Goal: Navigation & Orientation: Find specific page/section

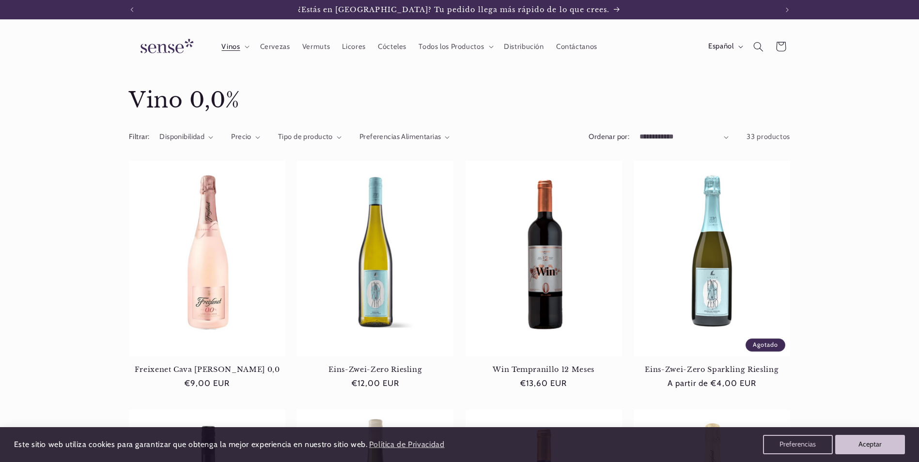
drag, startPoint x: 908, startPoint y: 417, endPoint x: 892, endPoint y: 427, distance: 18.7
drag, startPoint x: 892, startPoint y: 427, endPoint x: 878, endPoint y: 446, distance: 23.9
click at [878, 446] on button "Aceptar" at bounding box center [870, 444] width 74 height 20
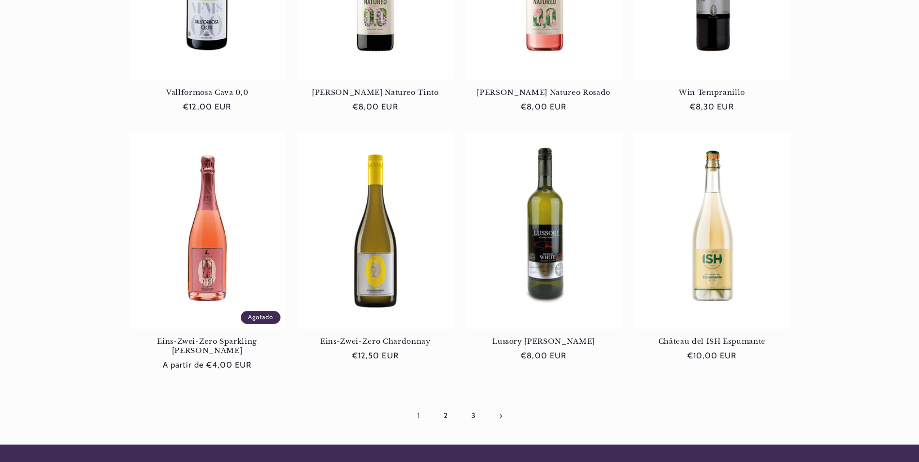
click at [445, 409] on link "2" at bounding box center [445, 416] width 22 height 22
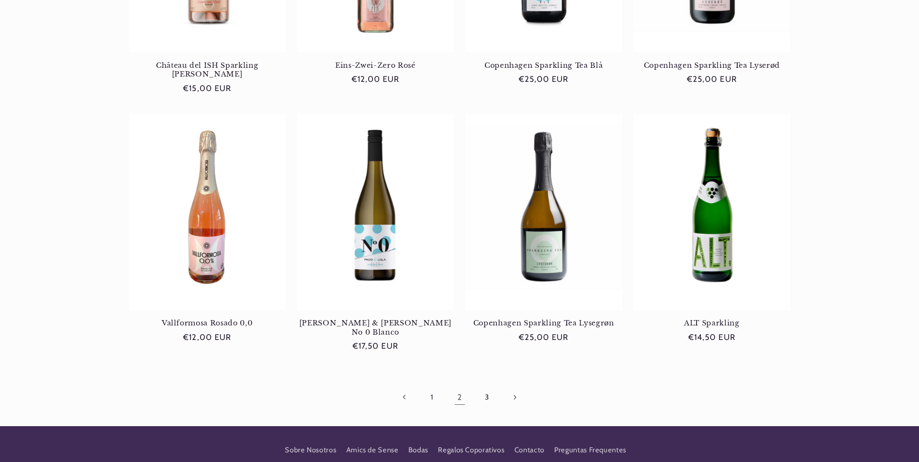
scroll to position [823, 0]
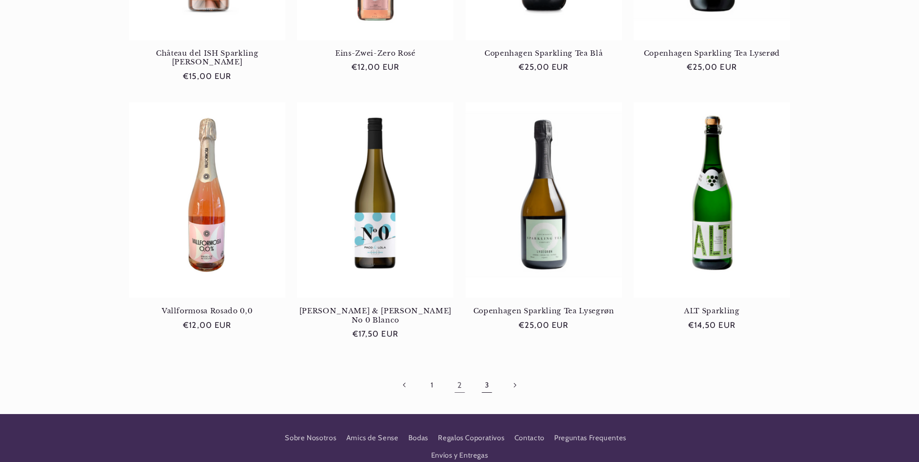
click at [486, 374] on link "3" at bounding box center [487, 385] width 22 height 22
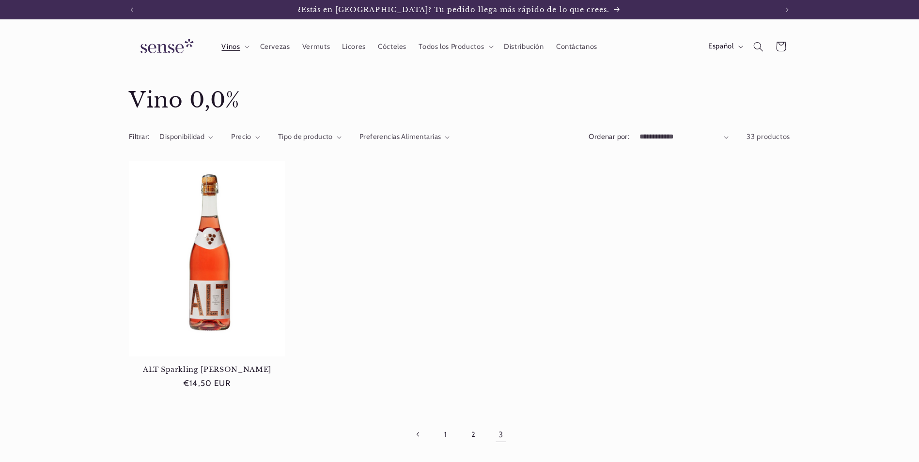
scroll to position [48, 0]
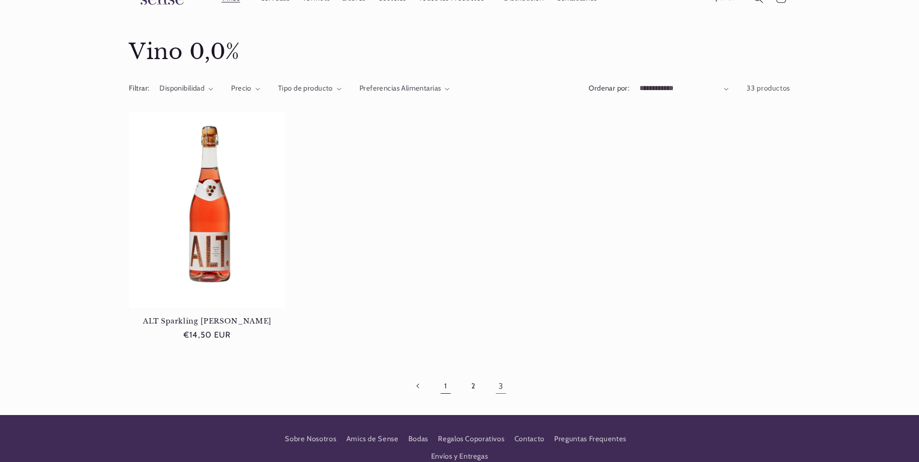
click at [447, 389] on link "1" at bounding box center [445, 386] width 22 height 22
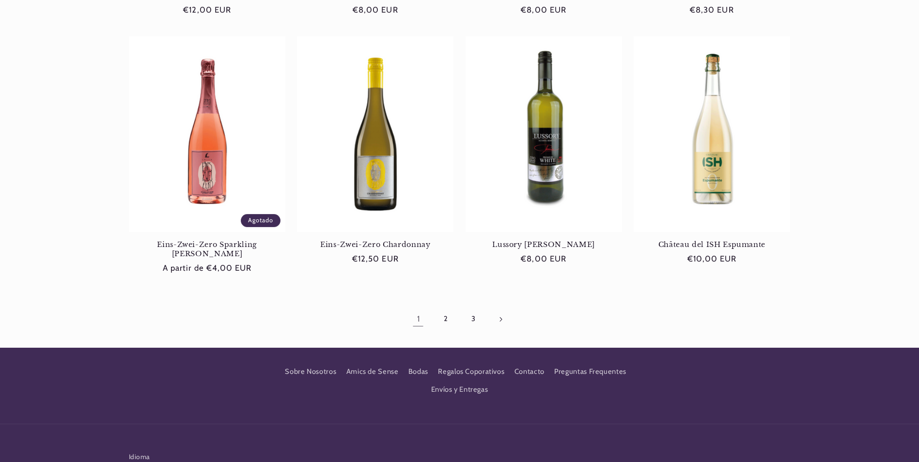
scroll to position [0, 645]
click at [160, 308] on ul "1 2 3" at bounding box center [459, 319] width 661 height 22
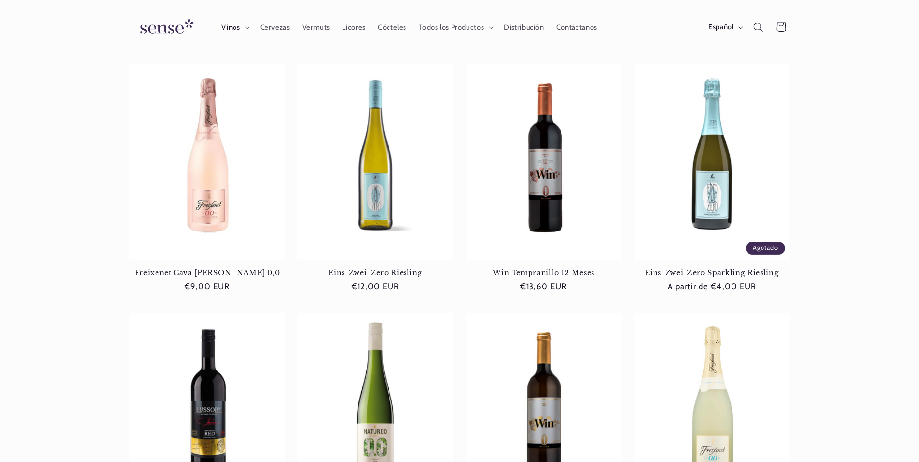
scroll to position [0, 0]
